Goal: Browse casually: Explore the website without a specific task or goal

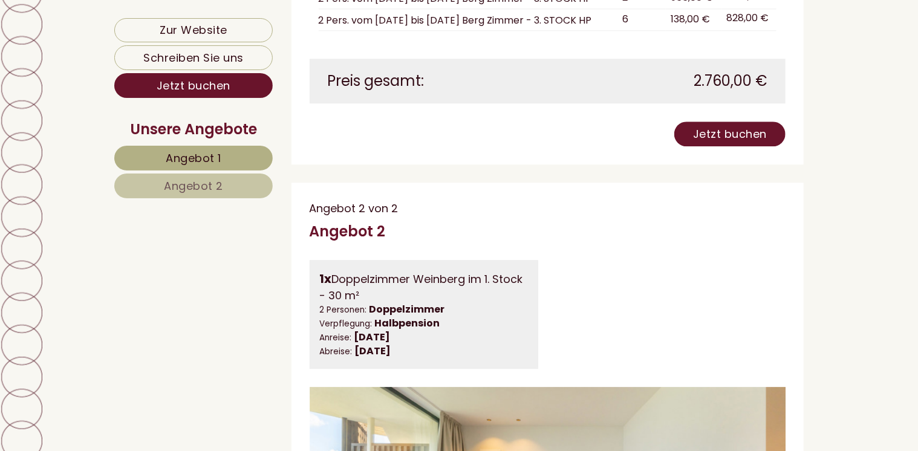
scroll to position [1974, 0]
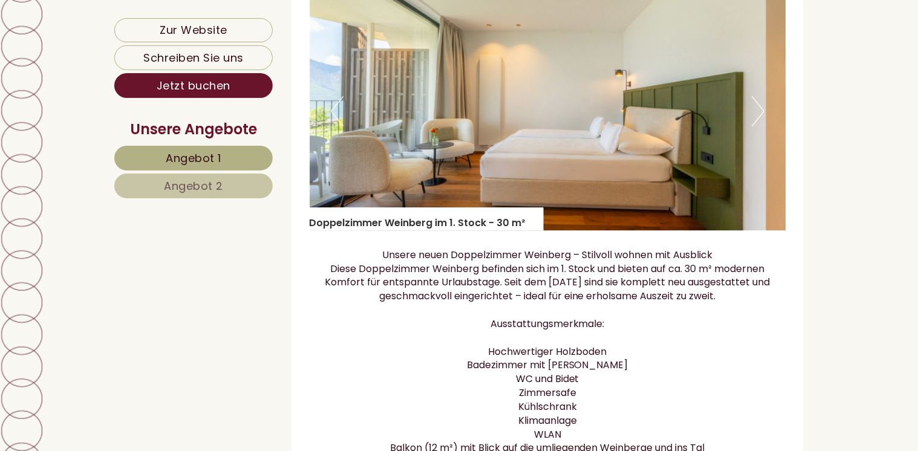
click at [757, 124] on button "Next" at bounding box center [758, 111] width 13 height 30
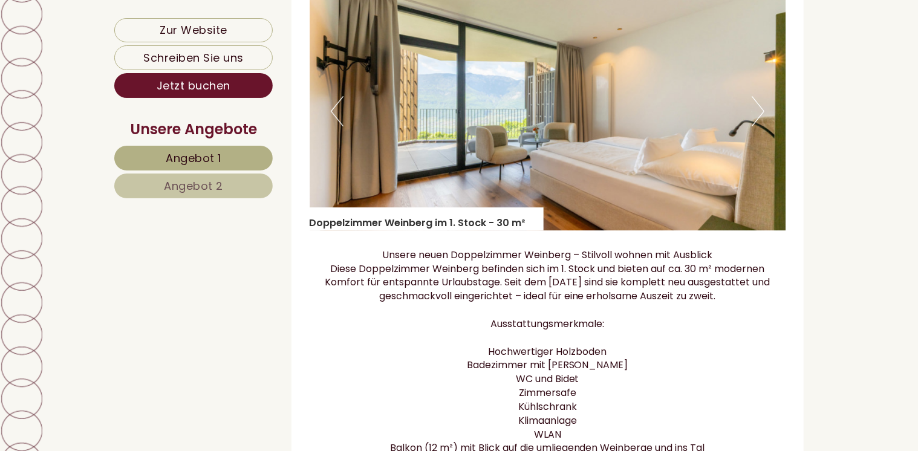
click at [757, 124] on button "Next" at bounding box center [758, 111] width 13 height 30
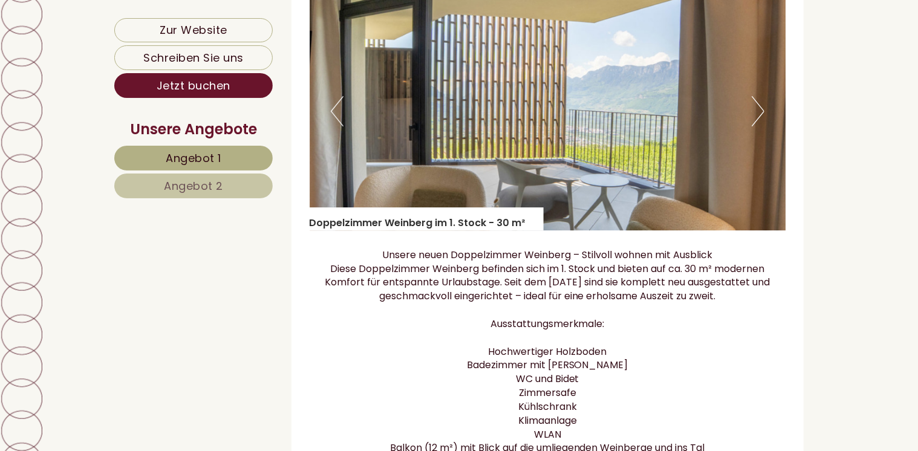
click at [757, 124] on button "Next" at bounding box center [758, 111] width 13 height 30
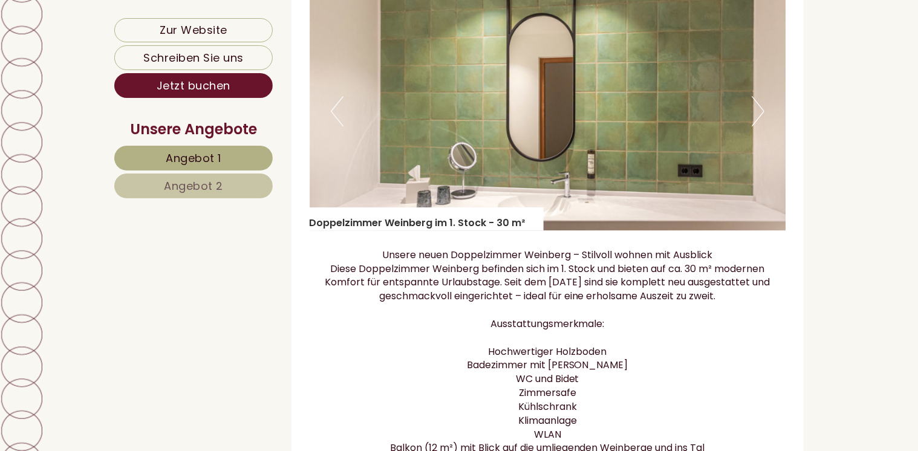
click at [757, 124] on button "Next" at bounding box center [758, 111] width 13 height 30
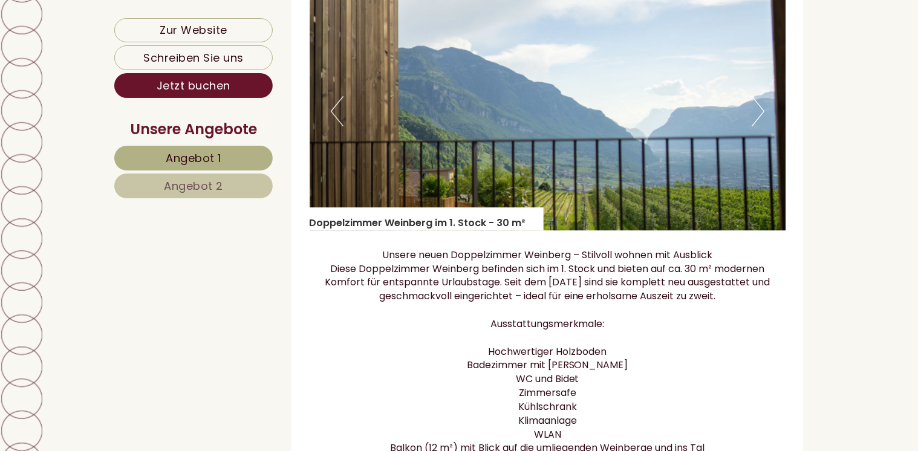
click at [757, 124] on button "Next" at bounding box center [758, 111] width 13 height 30
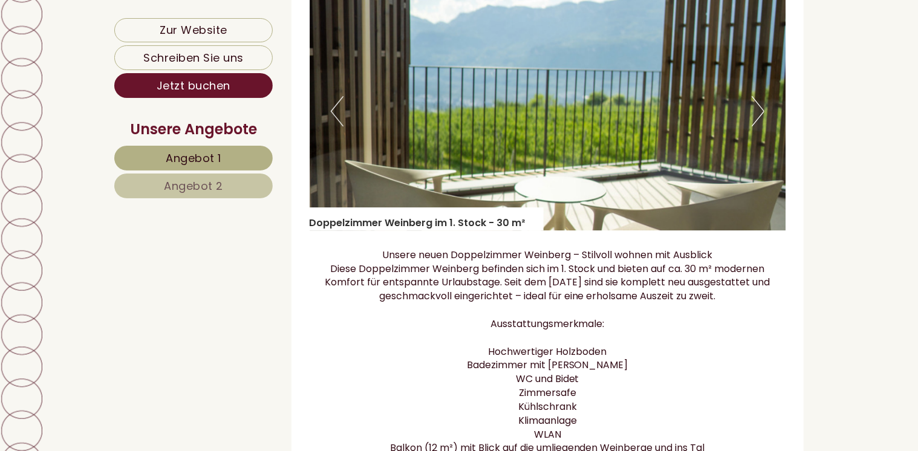
click at [757, 124] on button "Next" at bounding box center [758, 111] width 13 height 30
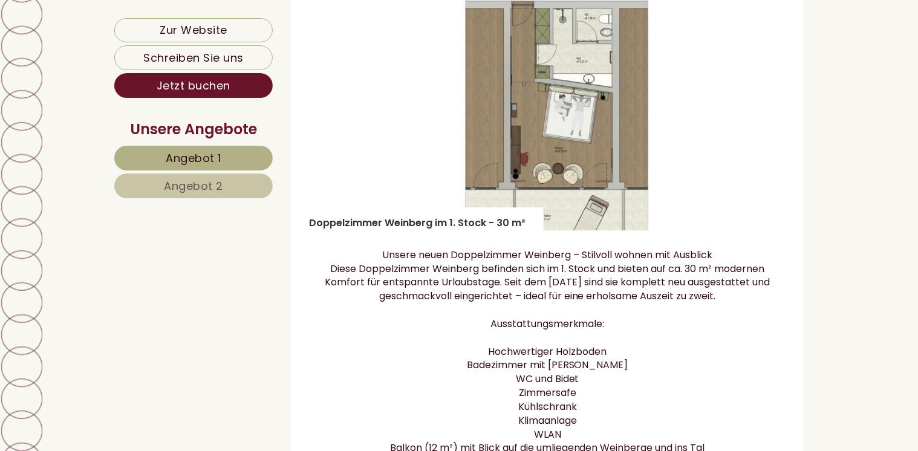
click at [757, 124] on button "Next" at bounding box center [758, 111] width 13 height 30
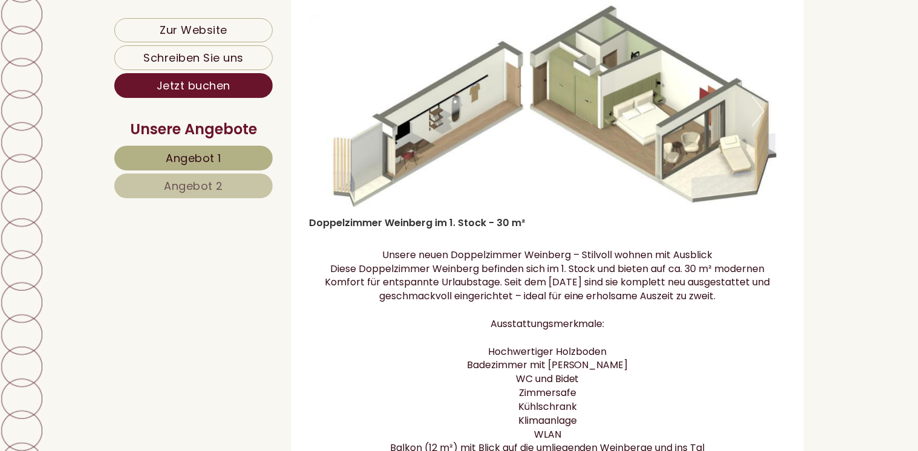
click at [757, 124] on button "Next" at bounding box center [758, 111] width 13 height 30
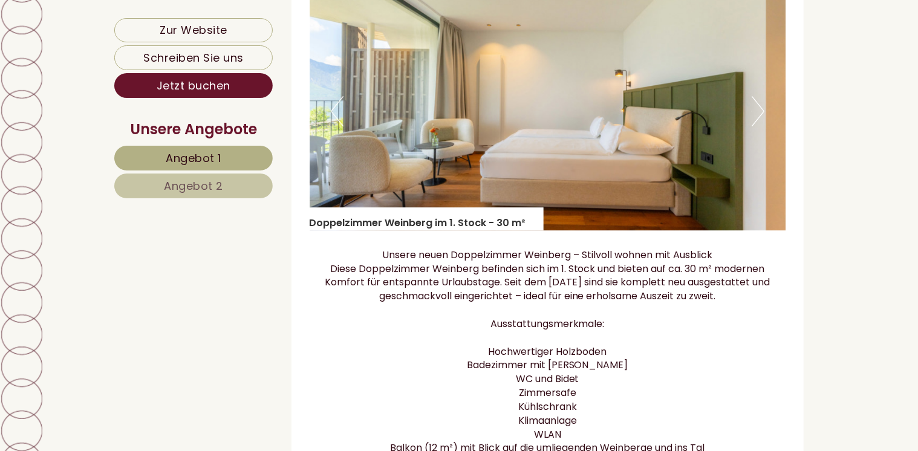
click at [757, 124] on button "Next" at bounding box center [758, 111] width 13 height 30
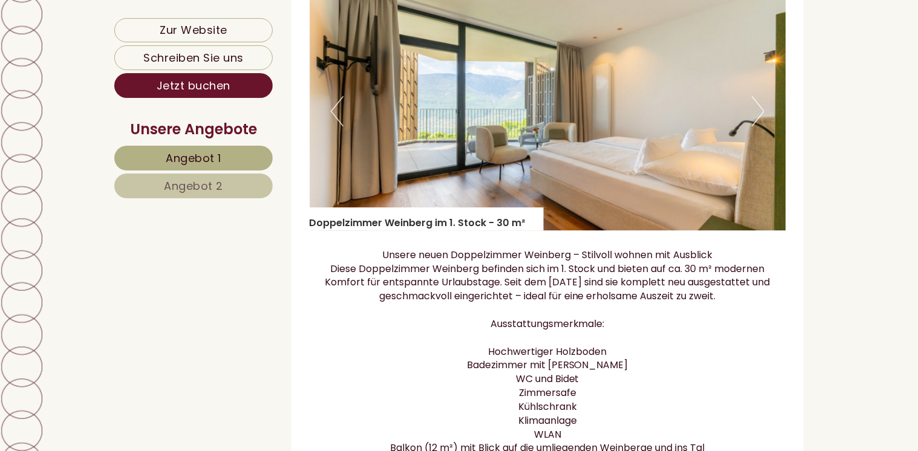
scroll to position [1579, 0]
